Goal: Task Accomplishment & Management: Complete application form

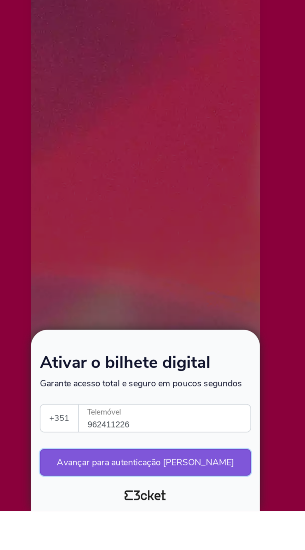
click at [187, 530] on button "Avançar para autenticação [PERSON_NAME]" at bounding box center [152, 522] width 118 height 15
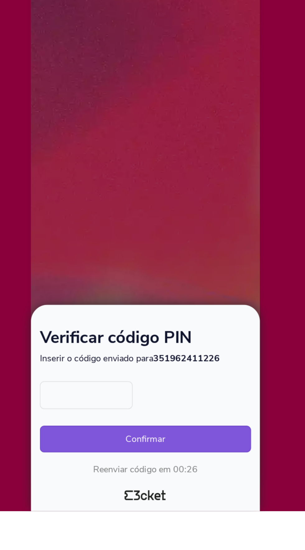
click at [118, 530] on div "Verificar código PIN Inserir o código enviado para 351962411226 Ocorreu um erro…" at bounding box center [152, 489] width 118 height 81
click at [121, 493] on input "text" at bounding box center [119, 485] width 52 height 16
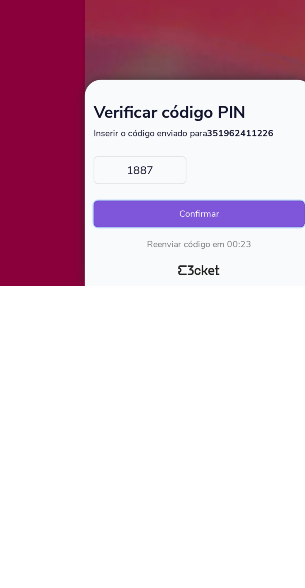
type input "1887"
click at [185, 550] on button "Confirmar" at bounding box center [152, 548] width 118 height 15
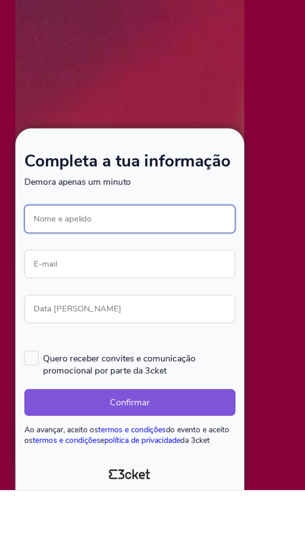
click at [190, 406] on input "Nome e apelido" at bounding box center [152, 398] width 118 height 16
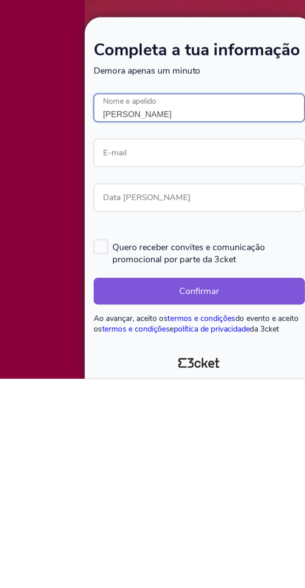
type input "[PERSON_NAME]"
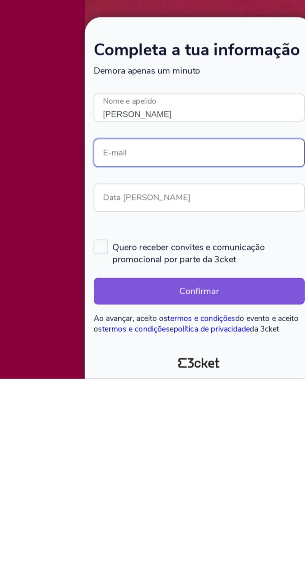
click at [185, 470] on input "E-mail" at bounding box center [152, 462] width 118 height 16
type input "[DOMAIN_NAME][EMAIL_ADDRESS][PERSON_NAME][DOMAIN_NAME]"
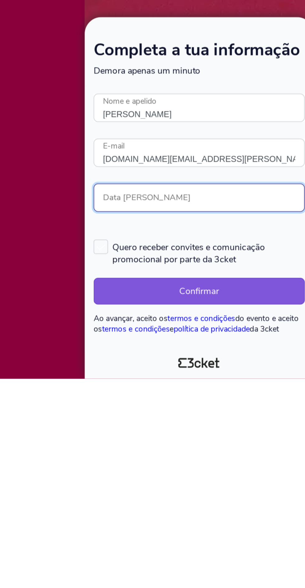
click at [169, 495] on input "Data [PERSON_NAME]" at bounding box center [152, 487] width 118 height 16
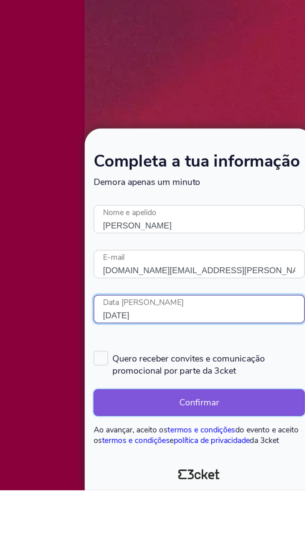
type input "[DATE]"
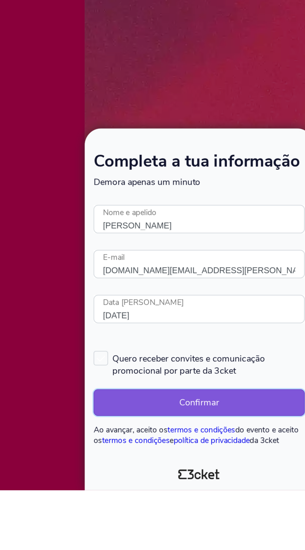
click at [175, 509] on button "Confirmar" at bounding box center [152, 501] width 118 height 15
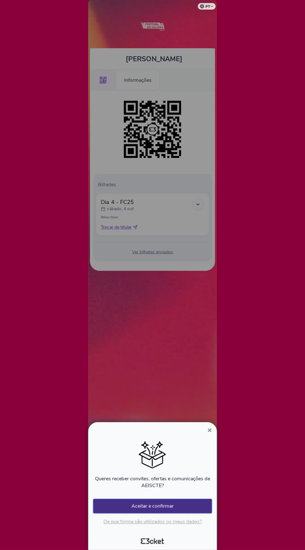
click at [195, 504] on button "Aceitar e confirmar" at bounding box center [152, 506] width 118 height 14
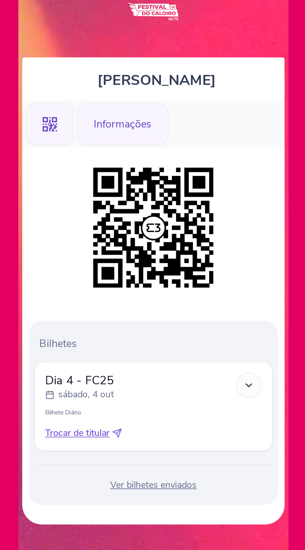
click at [130, 82] on div "Informações" at bounding box center [138, 82] width 44 height 20
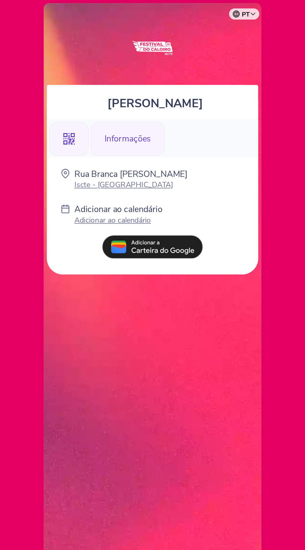
click at [99, 84] on div ".st0{fill-rule:evenodd;clip-rule:evenodd;}" at bounding box center [103, 82] width 23 height 20
click at [103, 81] on icon ".st0{fill-rule:evenodd;clip-rule:evenodd;}" at bounding box center [103, 81] width 7 height 7
